Goal: Browse casually: Explore the website without a specific task or goal

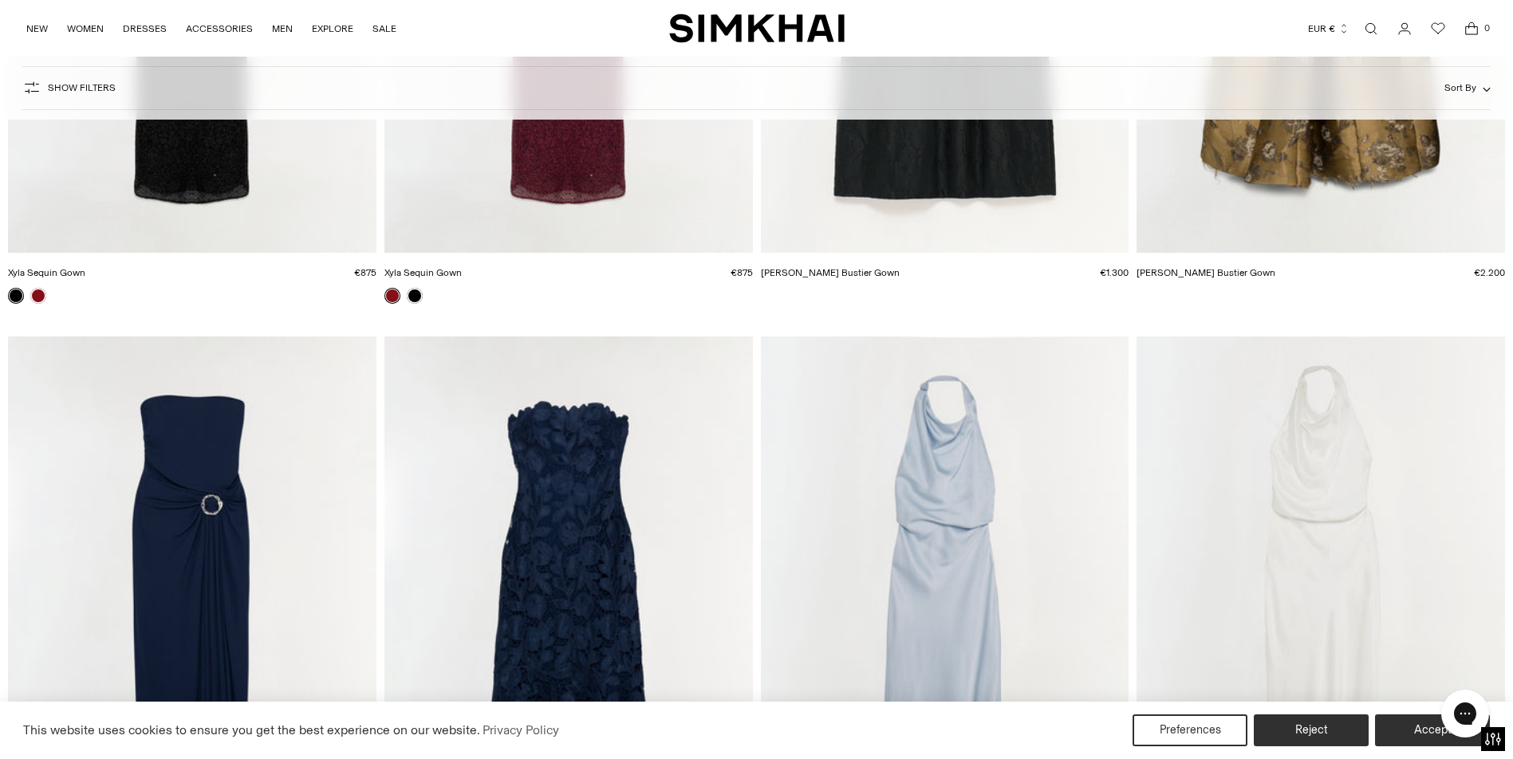
scroll to position [498, 0]
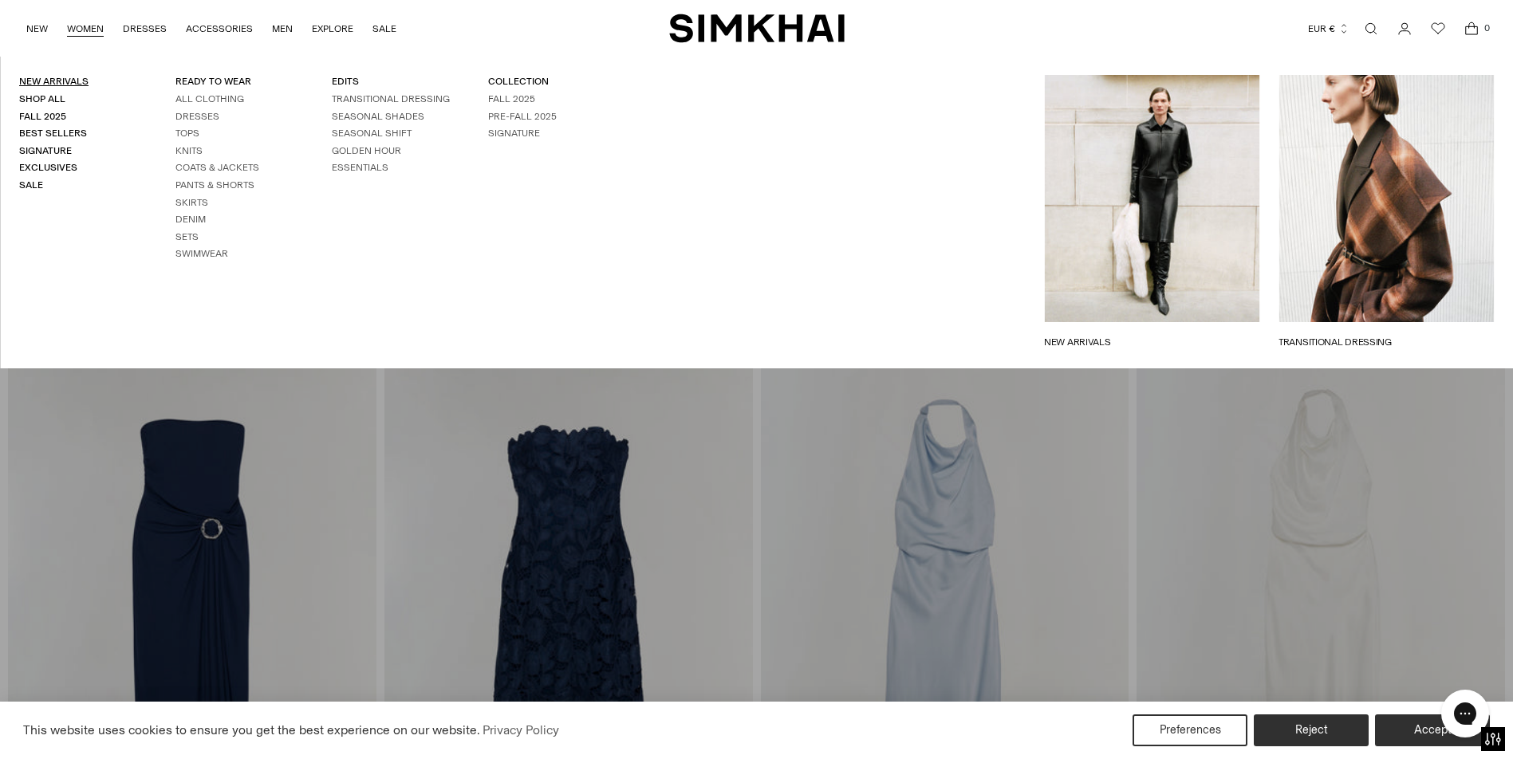
click at [64, 85] on link "New Arrivals" at bounding box center [53, 81] width 69 height 11
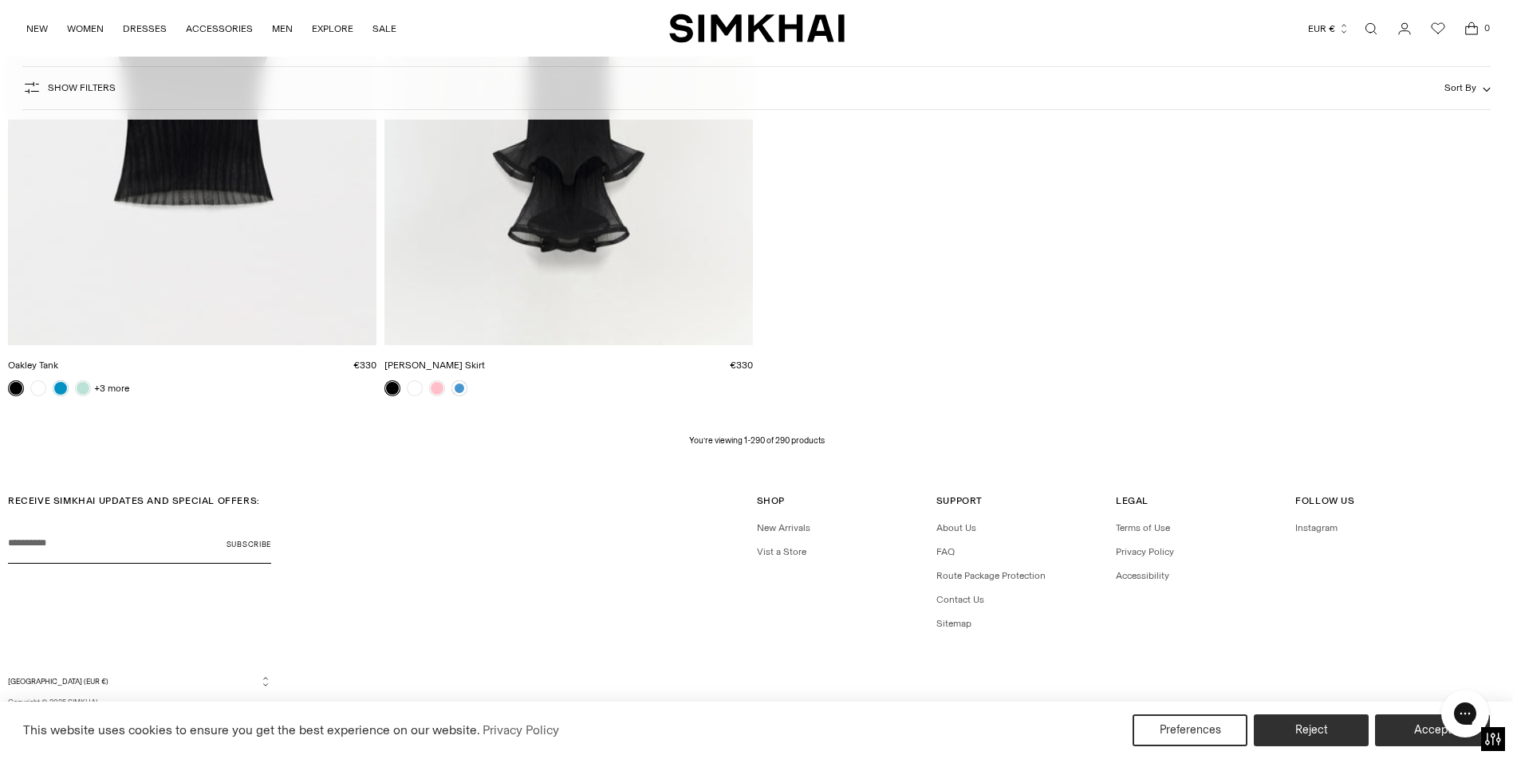
scroll to position [46177, 0]
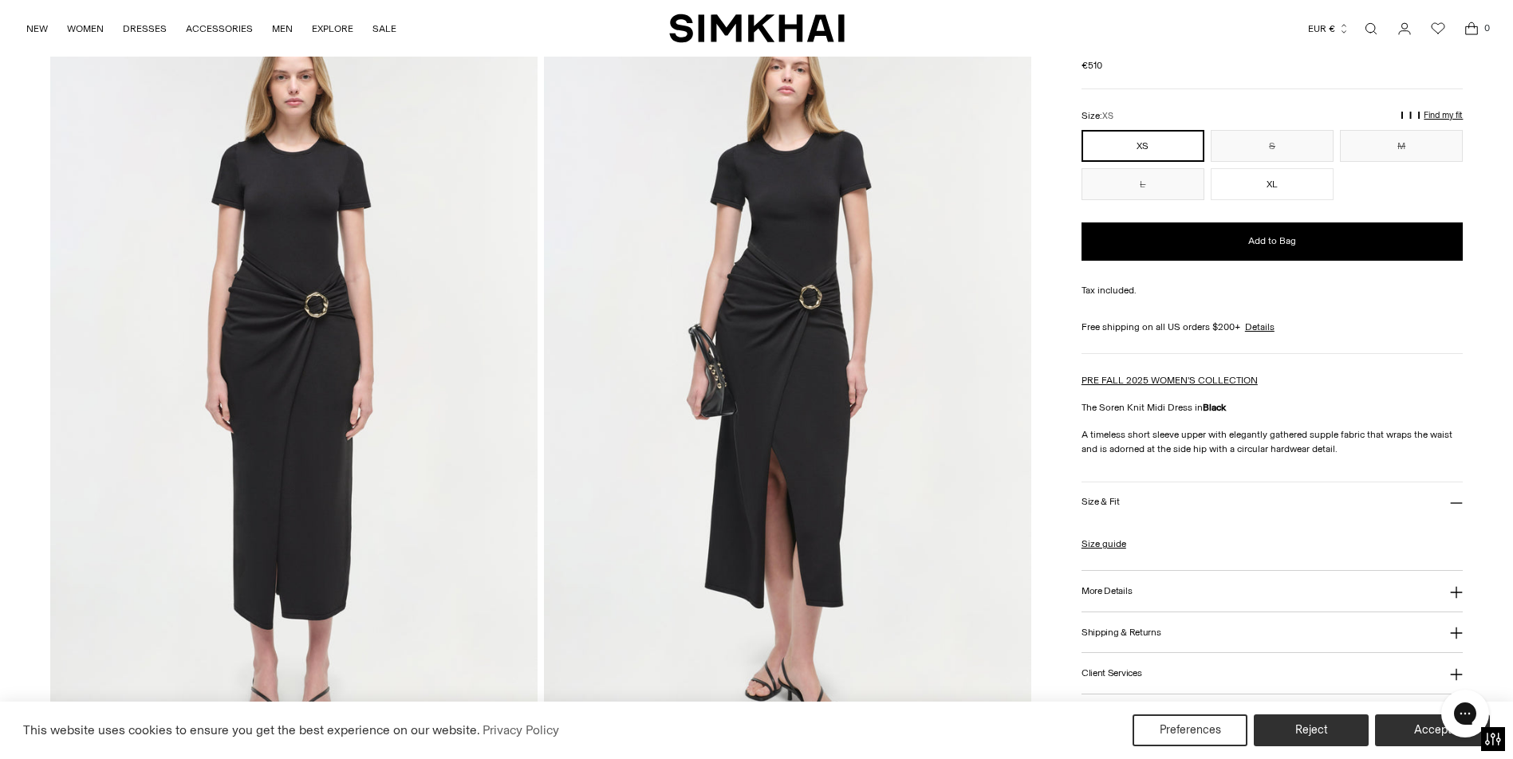
scroll to position [116, 0]
